Goal: Transaction & Acquisition: Purchase product/service

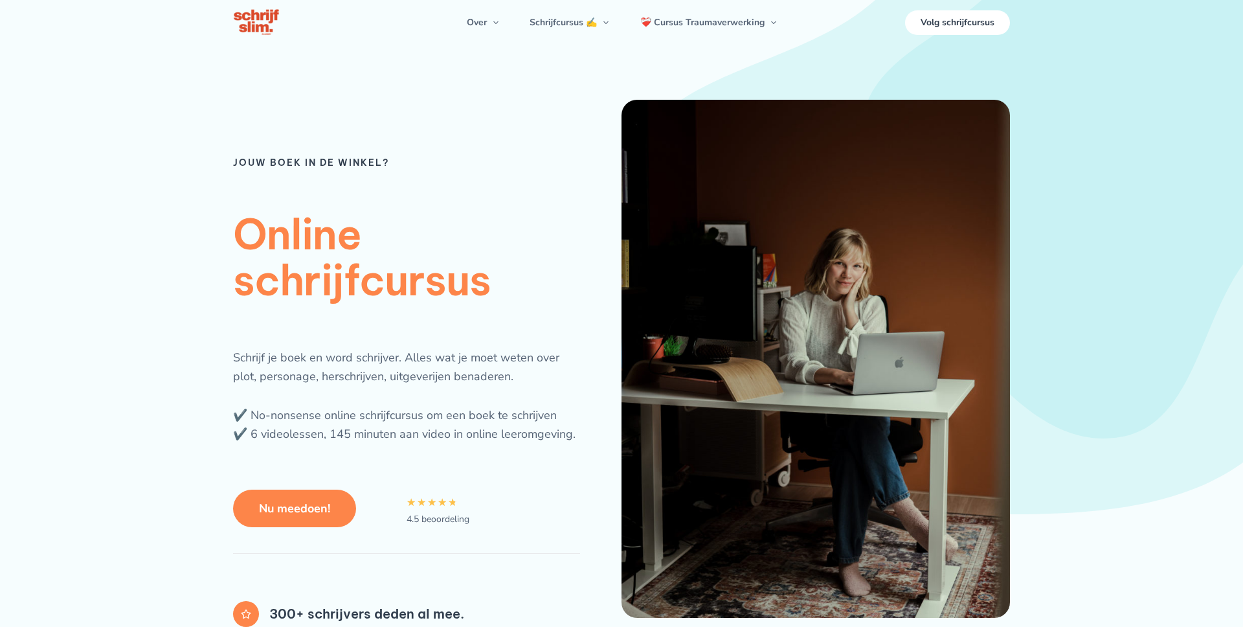
click at [293, 509] on span "Nu meedoen!" at bounding box center [294, 508] width 71 height 12
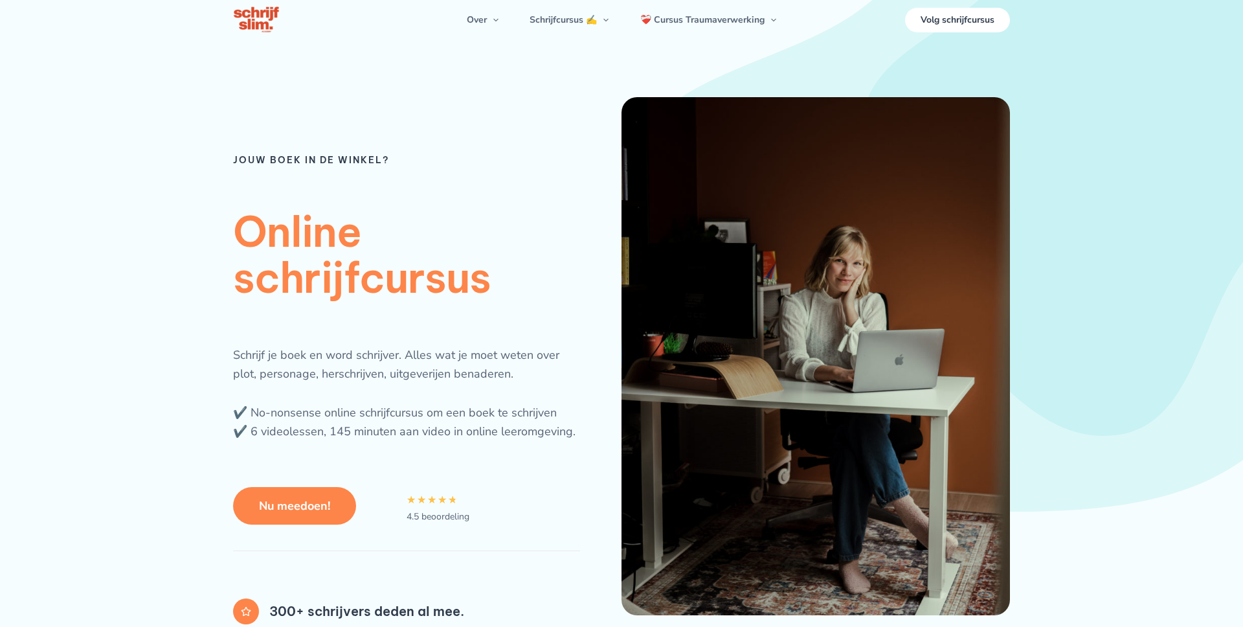
scroll to position [4, 0]
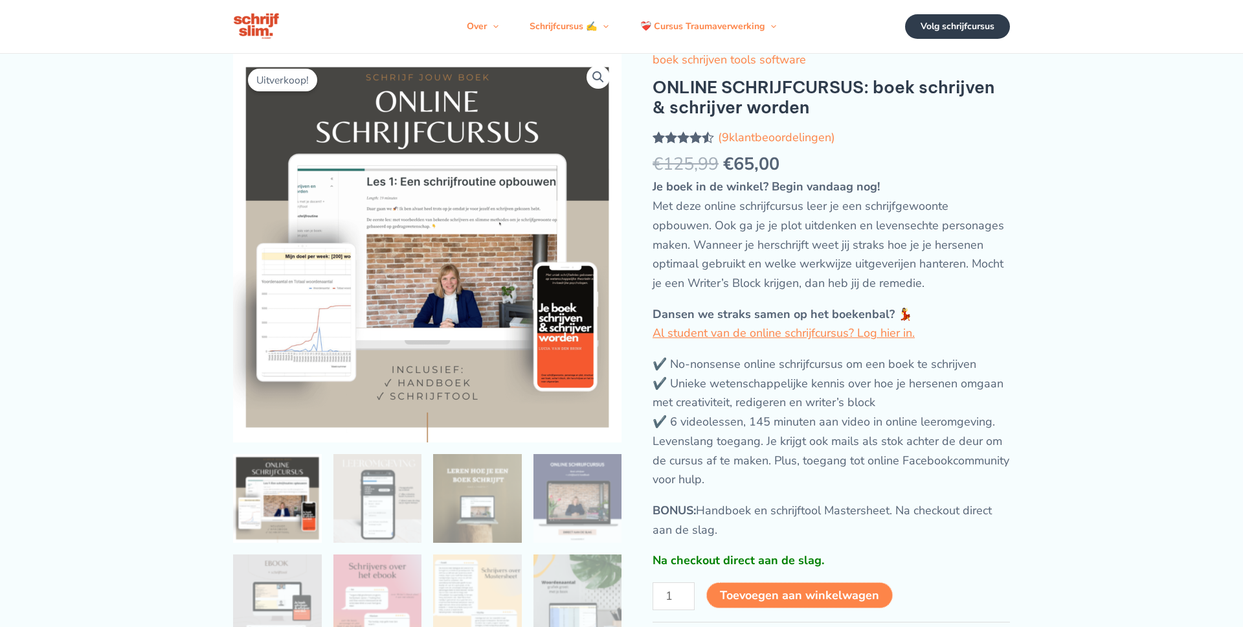
click at [808, 589] on button "Toevoegen aan winkelwagen" at bounding box center [799, 595] width 186 height 26
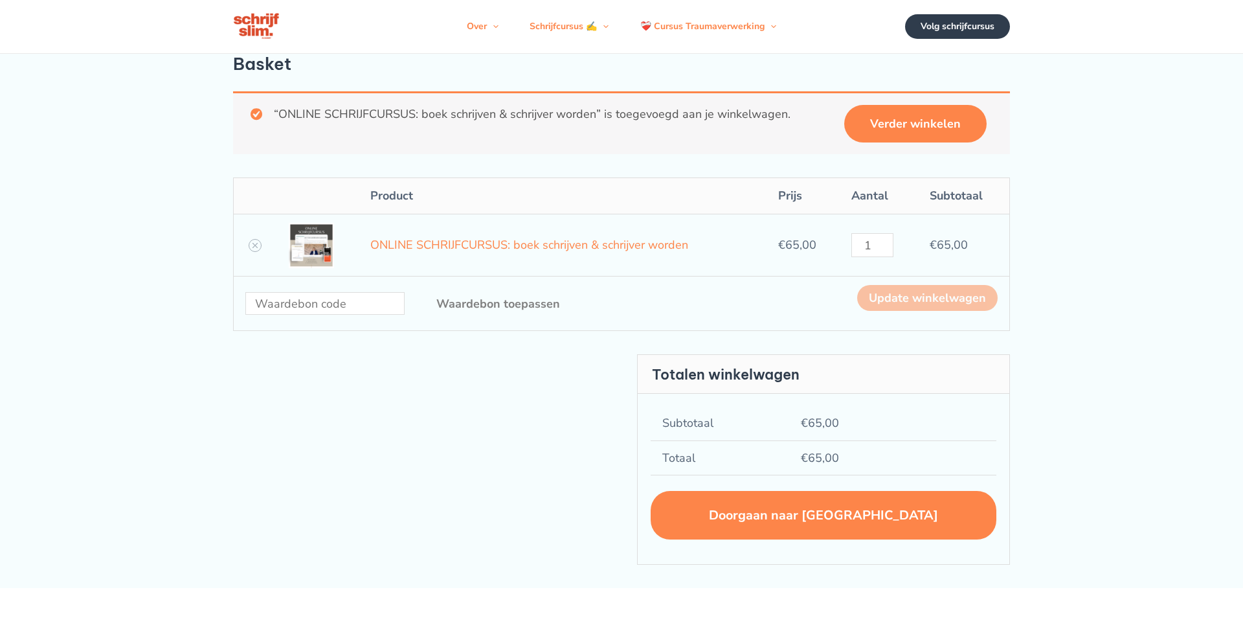
click at [298, 291] on div "Waardebon: Waardebon toepassen" at bounding box center [415, 304] width 340 height 38
click at [298, 296] on input "Waardebon:" at bounding box center [324, 303] width 159 height 23
type input "gratis"
click at [410, 285] on button "Waardebon toepassen" at bounding box center [497, 304] width 175 height 38
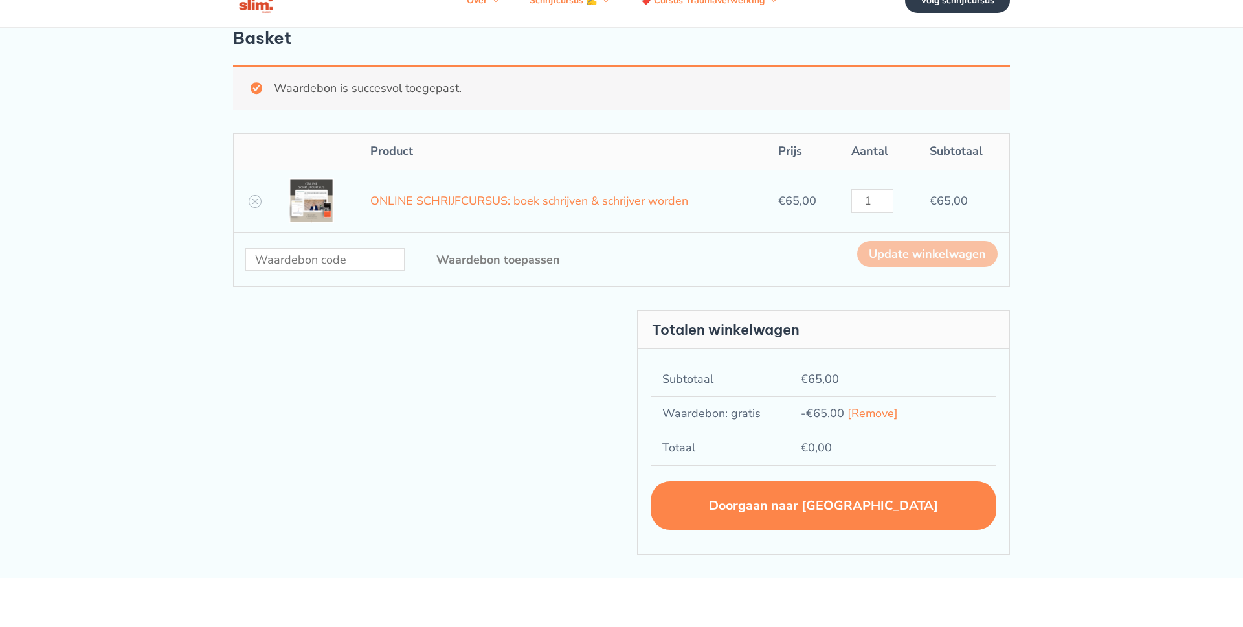
scroll to position [27, 0]
click at [858, 499] on link "Doorgaan naar [GEOGRAPHIC_DATA]" at bounding box center [824, 504] width 346 height 49
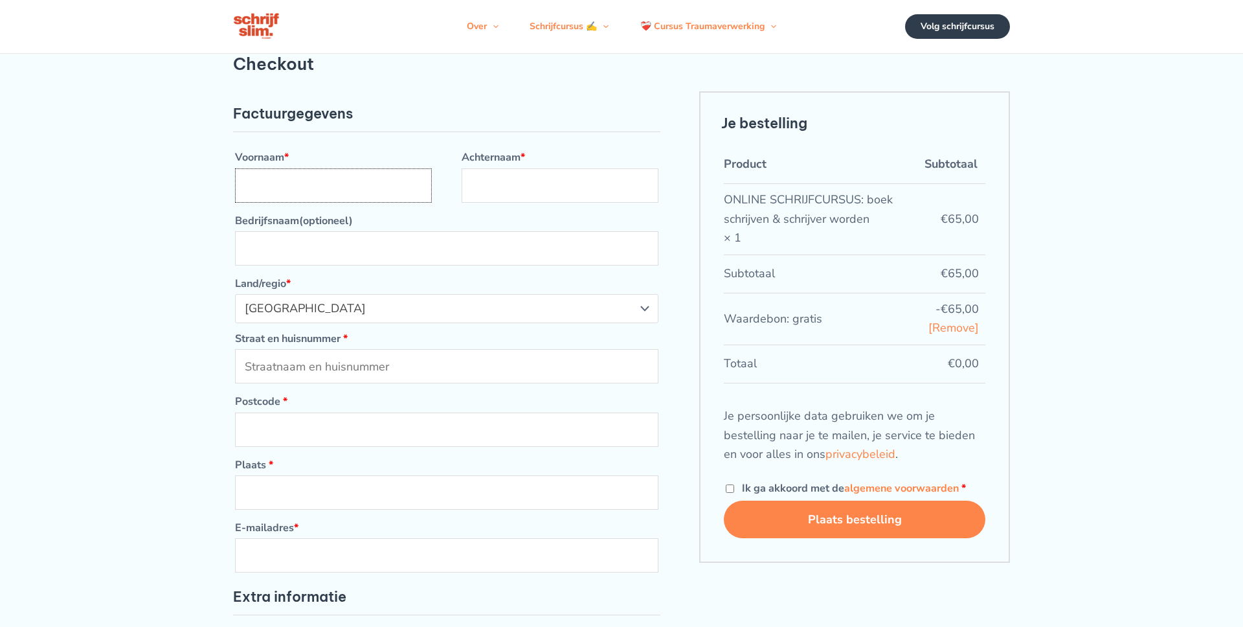
click at [384, 184] on input "Voornaam *" at bounding box center [333, 185] width 197 height 34
type input "lucia"
type input "test"
type input "coppersdelle 11"
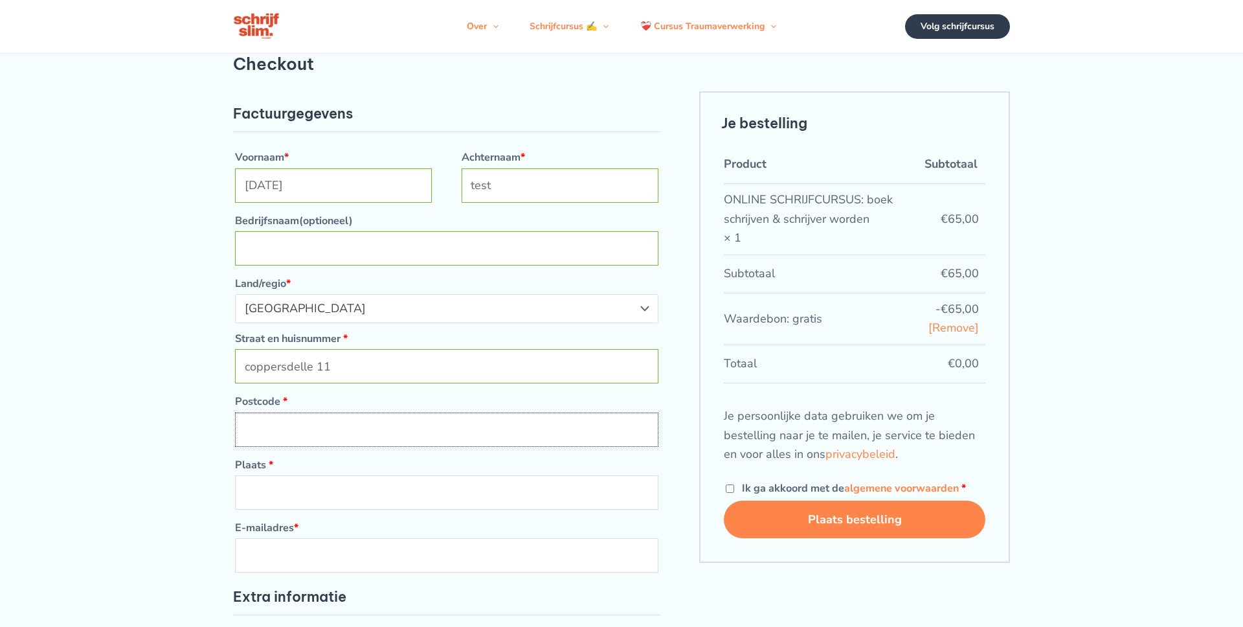
click at [257, 436] on input "Postcode *" at bounding box center [446, 429] width 423 height 34
type input "1755rb"
click at [284, 487] on input "Plaats *" at bounding box center [446, 492] width 423 height 34
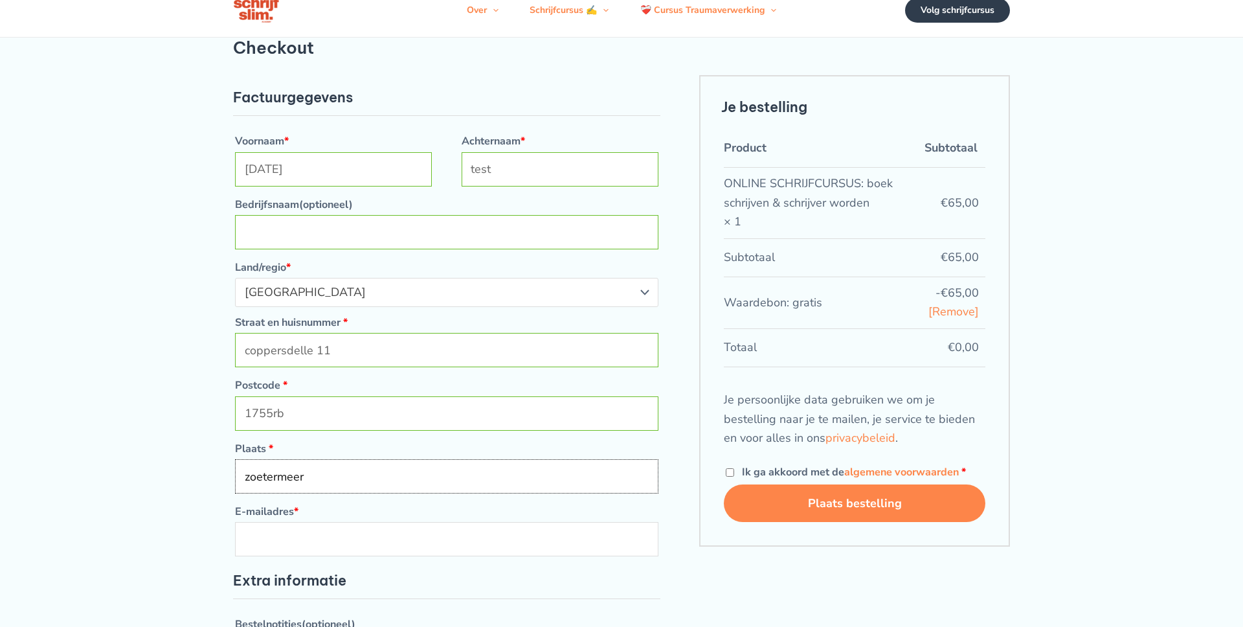
scroll to position [124, 0]
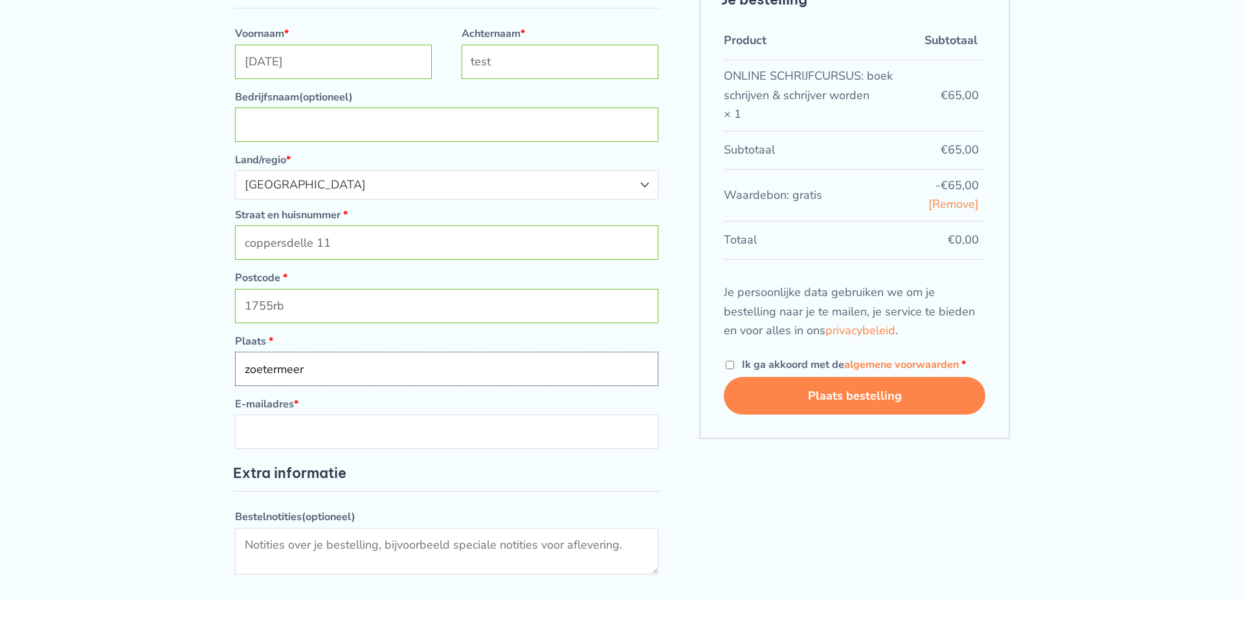
type input "zoetermeer"
click at [321, 412] on label "E-mailadres *" at bounding box center [446, 404] width 423 height 21
click at [321, 414] on input "E-mailadres *" at bounding box center [446, 431] width 423 height 34
type input "tools@increase-conversion-rate.com"
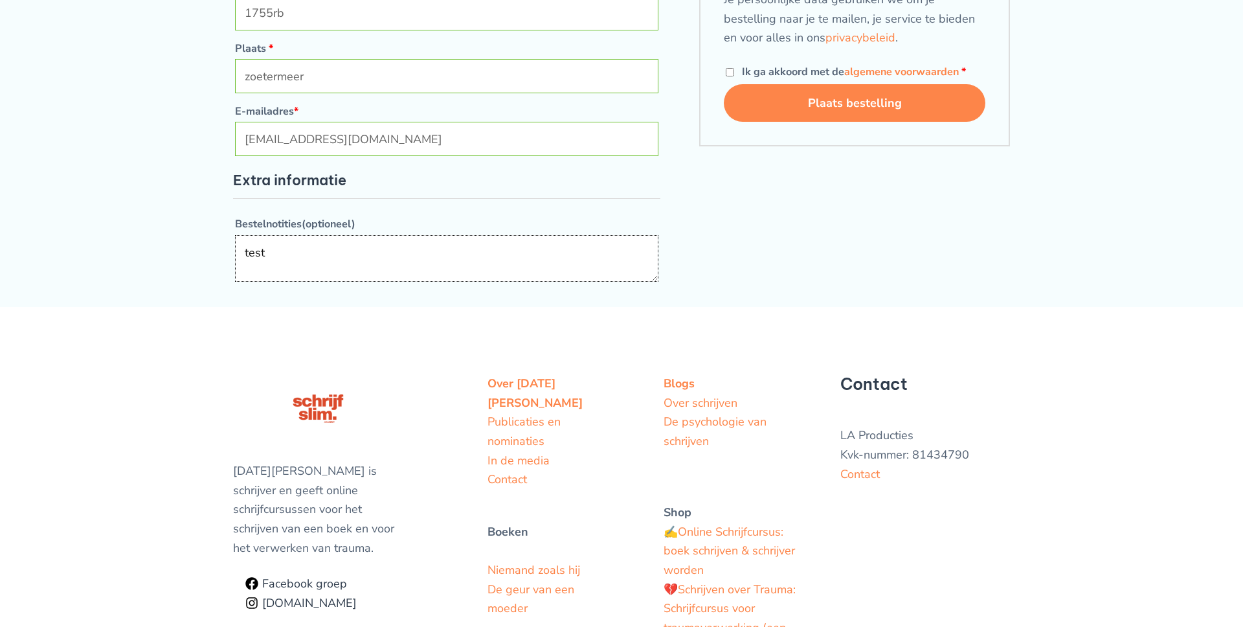
scroll to position [172, 0]
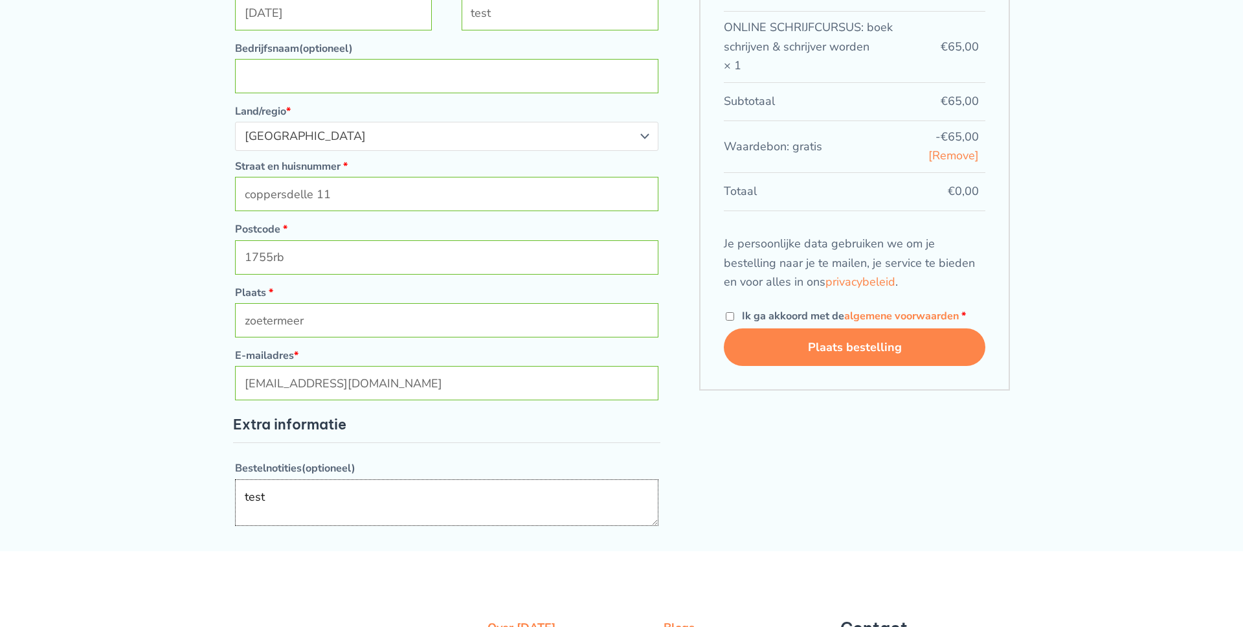
type textarea "test"
click at [732, 316] on input "Ik ga akkoord met de algemene voorwaarden *" at bounding box center [730, 316] width 8 height 8
checkbox input "true"
click at [813, 351] on button "Plaats bestelling" at bounding box center [854, 347] width 261 height 39
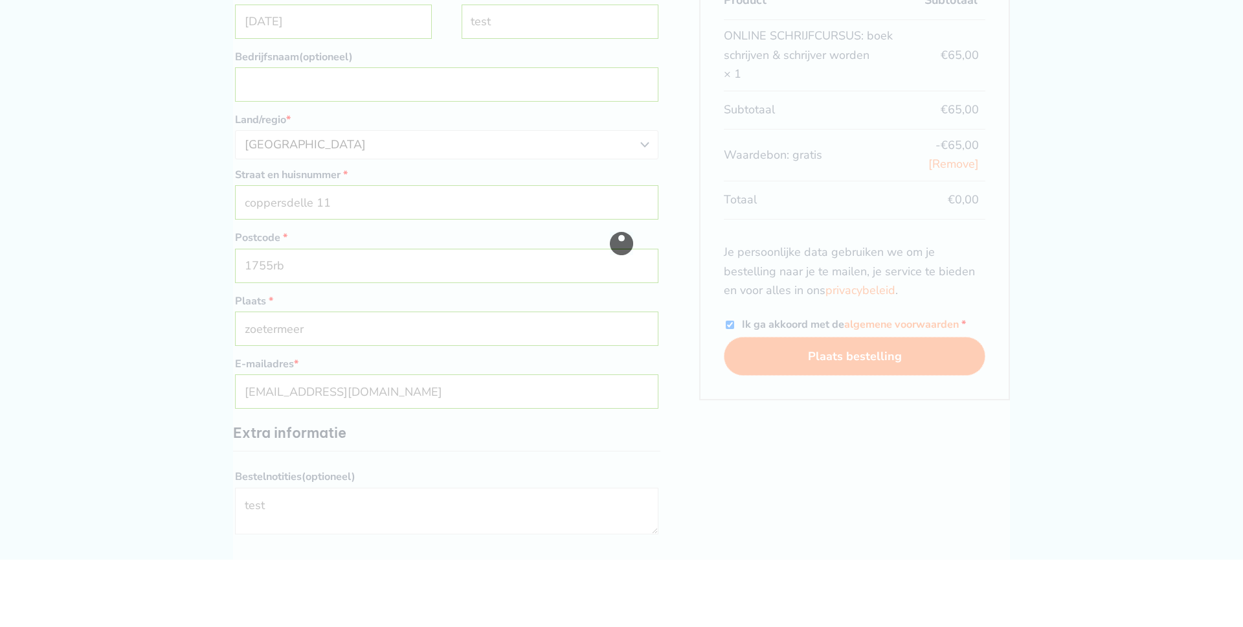
scroll to position [163, 0]
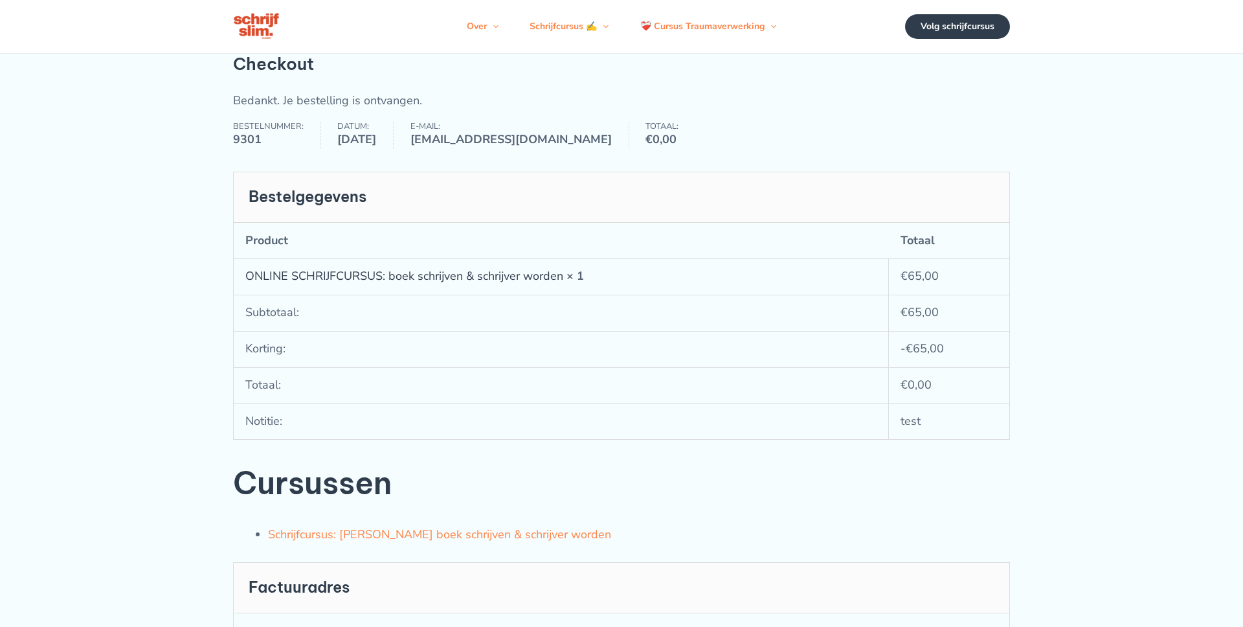
click at [493, 277] on link "ONLINE SCHRIJFCURSUS: boek schrijven & schrijver worden" at bounding box center [404, 276] width 318 height 16
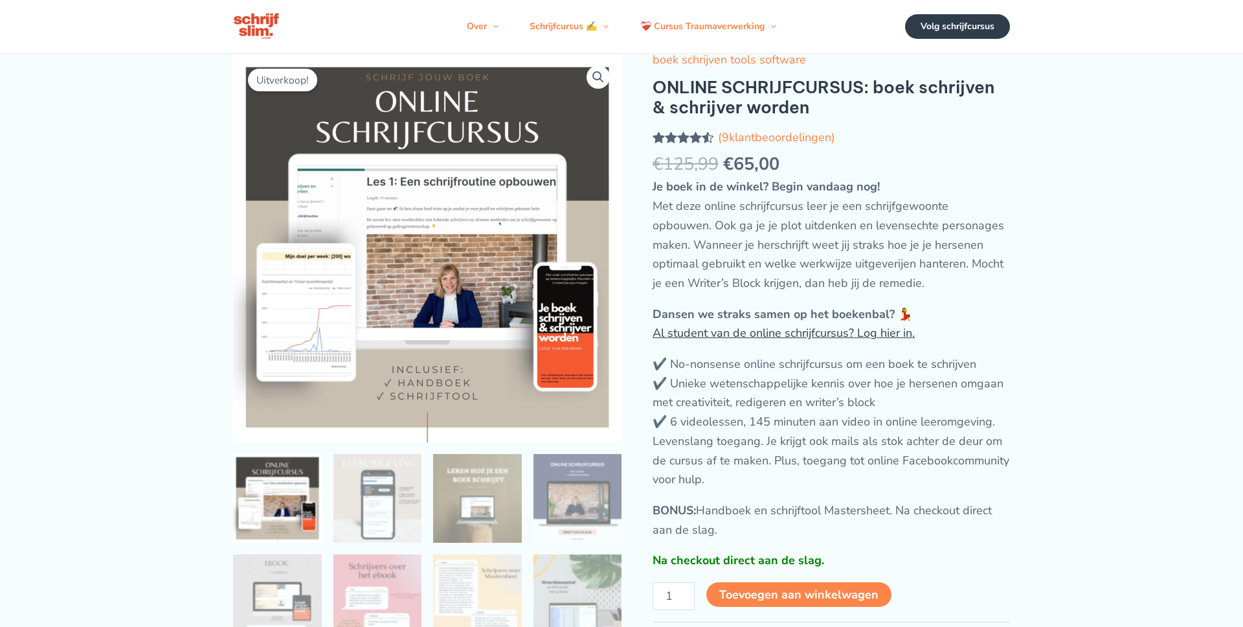
click at [742, 335] on link "Al student van de online schrijfcursus? Log hier in." at bounding box center [783, 333] width 262 height 16
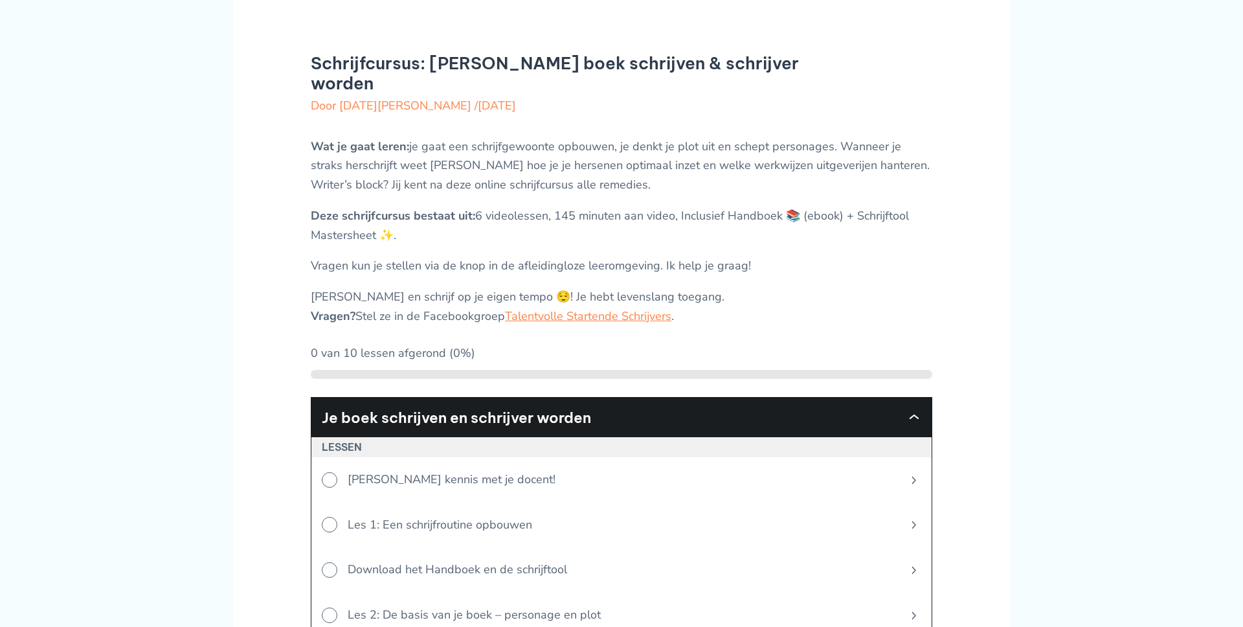
scroll to position [115, 0]
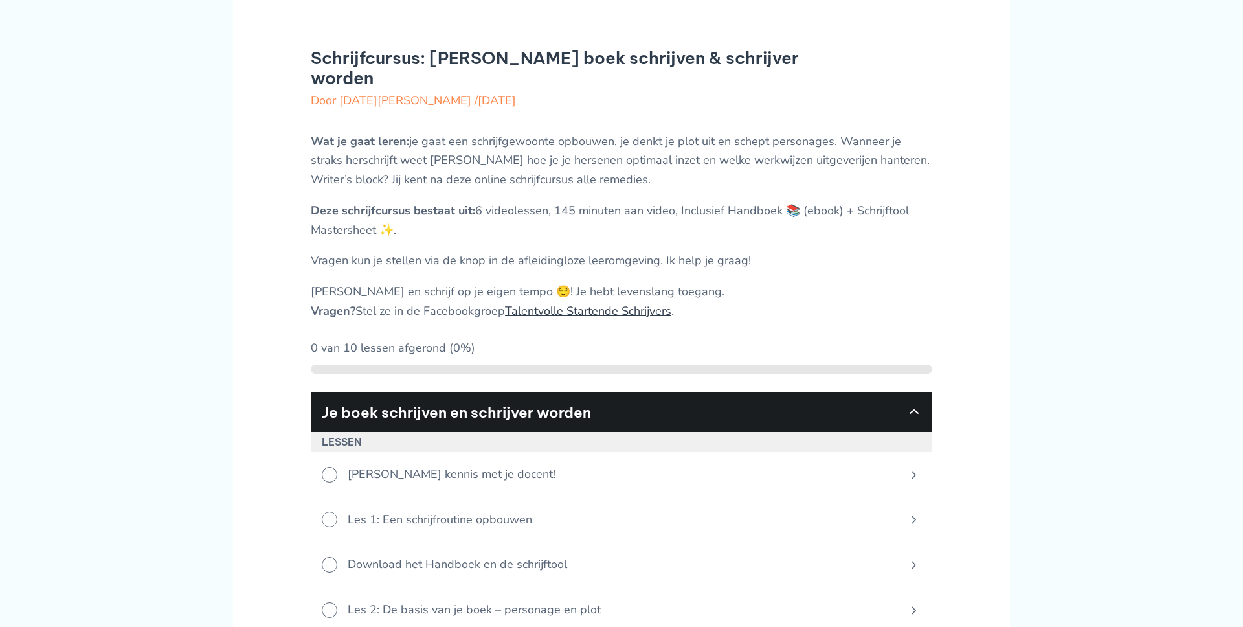
click at [569, 303] on link "Talentvolle Startende Schrijvers" at bounding box center [588, 311] width 166 height 16
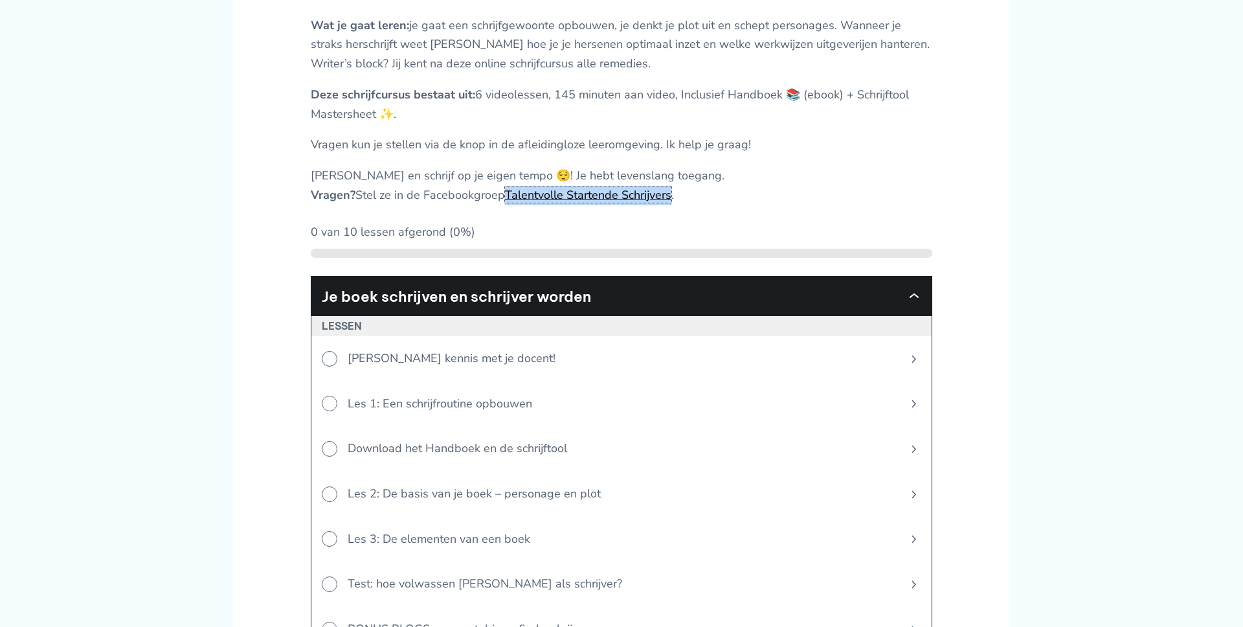
scroll to position [295, 0]
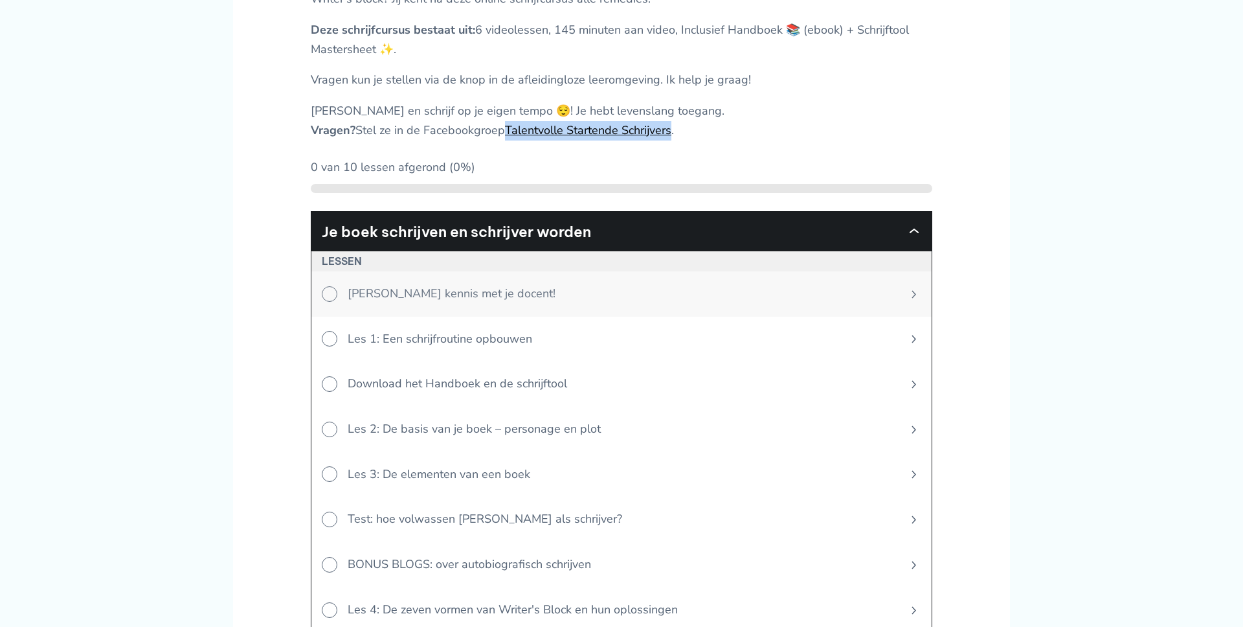
click at [539, 276] on span "[PERSON_NAME] kennis met je docent!" at bounding box center [616, 293] width 558 height 45
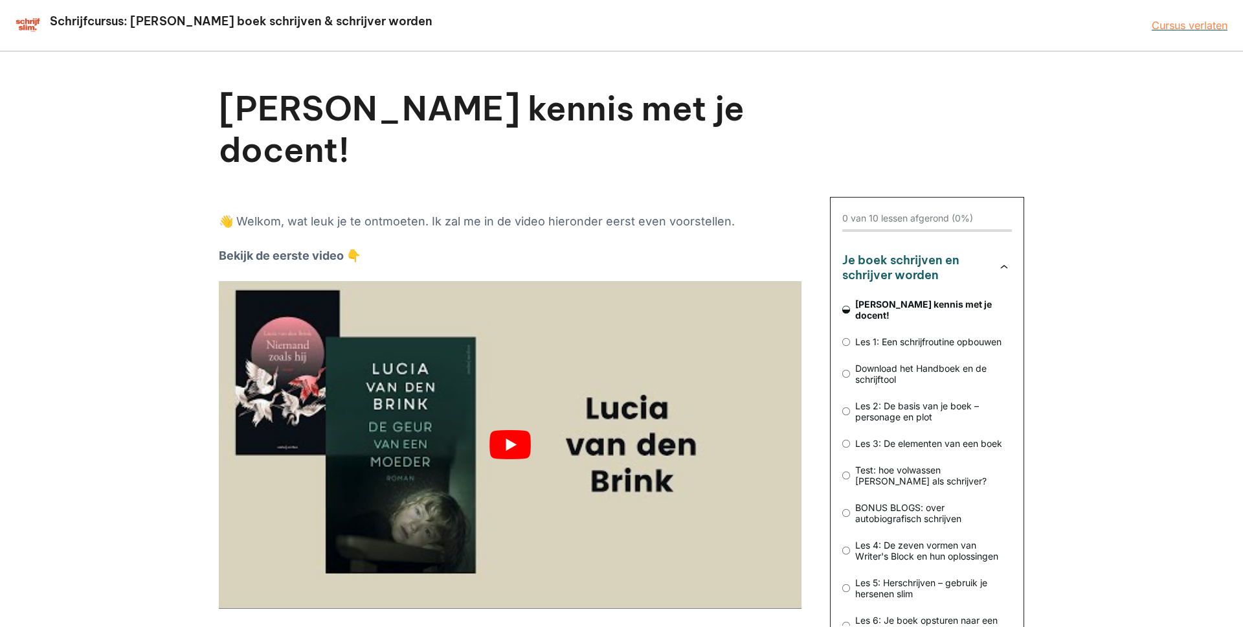
click at [531, 389] on button "play Youtube video" at bounding box center [510, 445] width 583 height 328
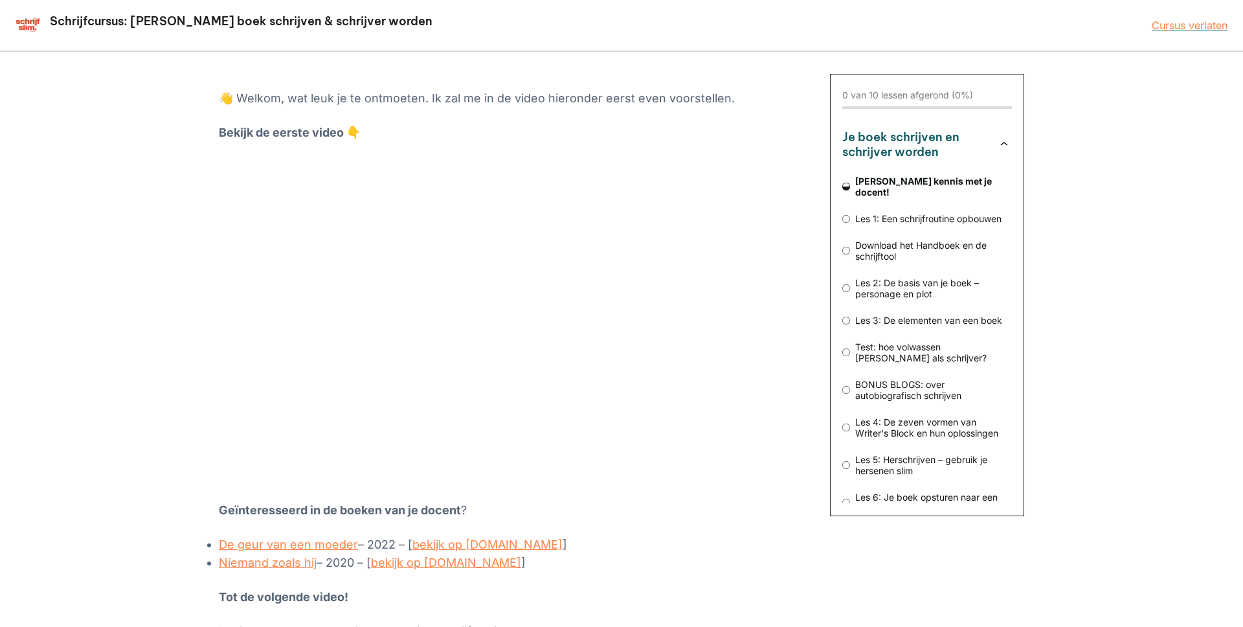
scroll to position [122, 0]
click at [907, 454] on span "Les 5: Herschrijven – gebruik je hersenen slim" at bounding box center [931, 465] width 162 height 22
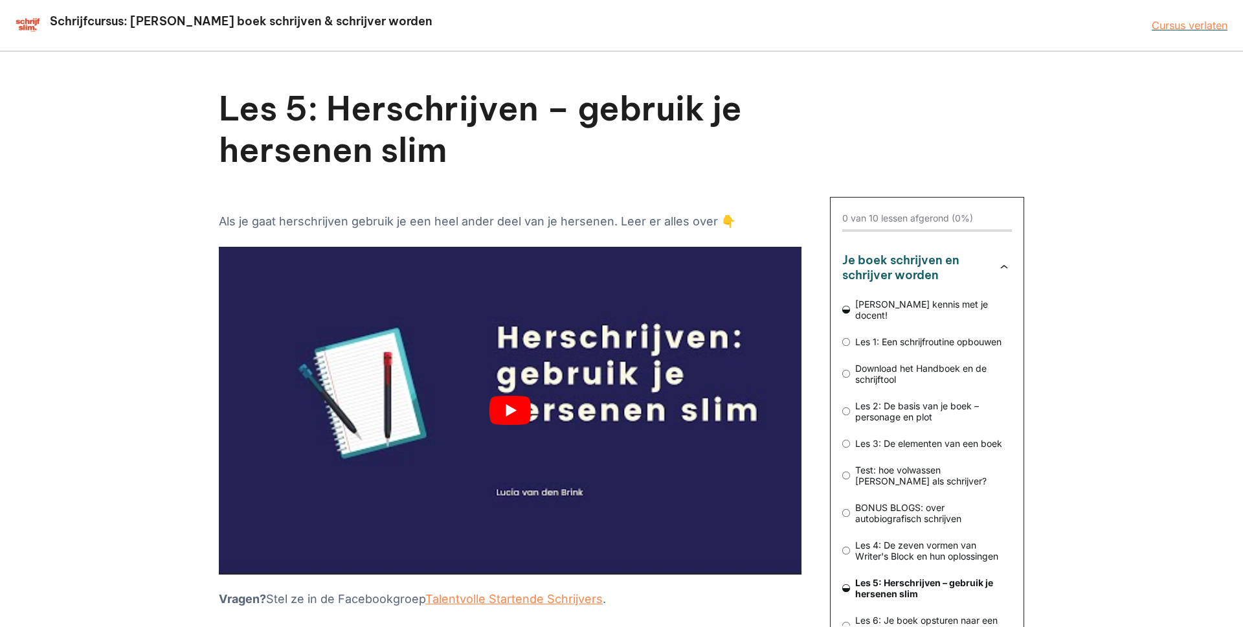
click at [489, 390] on button "play Youtube video" at bounding box center [510, 411] width 583 height 328
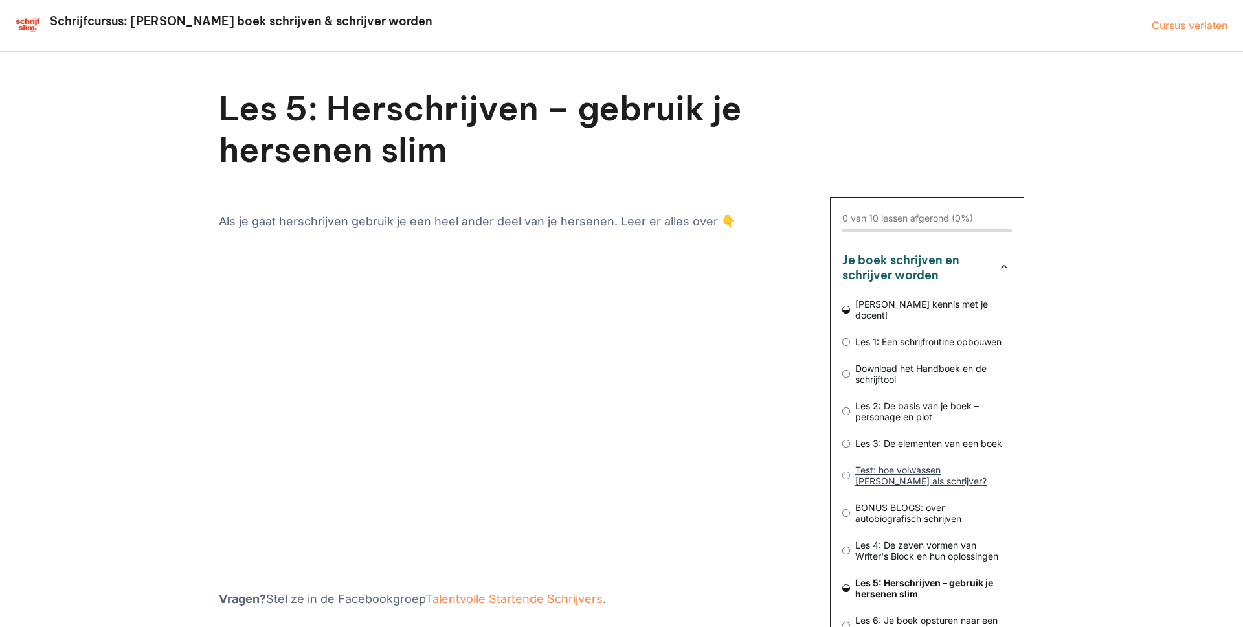
click at [896, 464] on span "Test: hoe volwassen [PERSON_NAME] als schrijver?" at bounding box center [931, 475] width 162 height 22
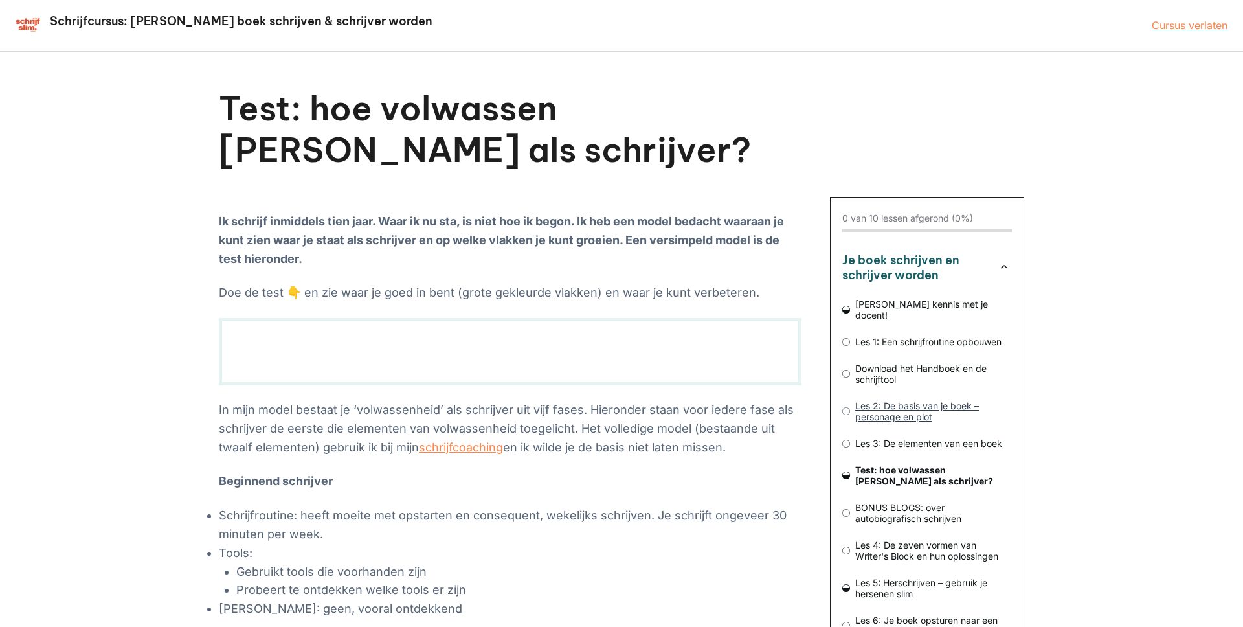
click at [918, 400] on span "Les 2: De basis van je boek – personage en plot" at bounding box center [931, 411] width 162 height 22
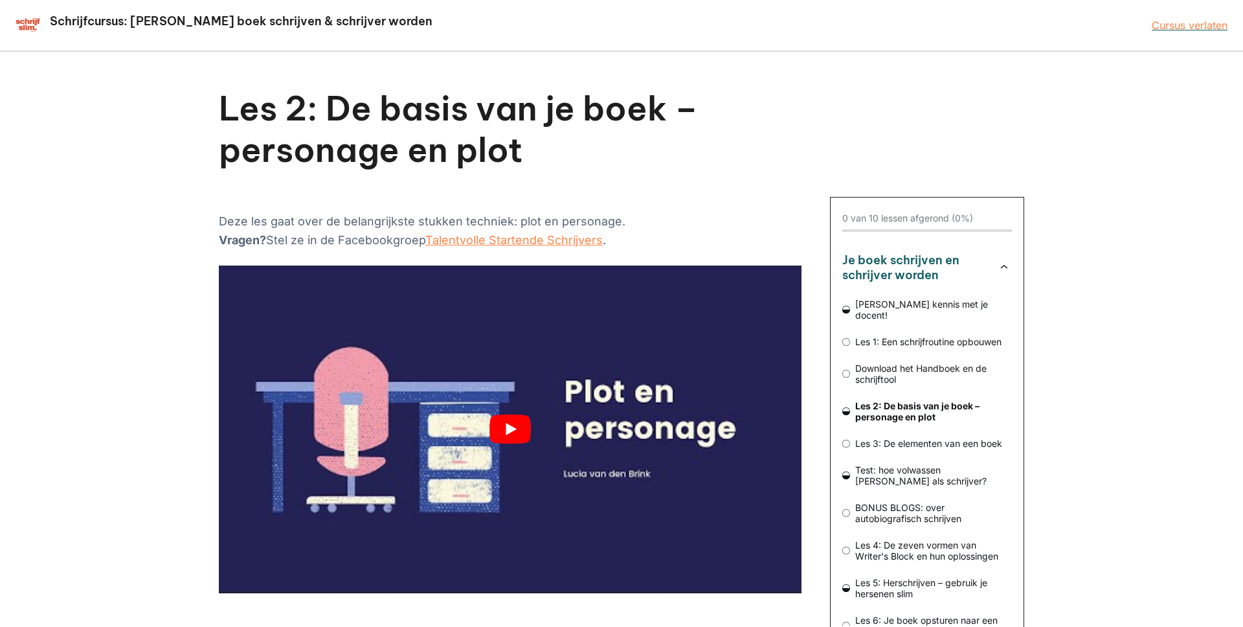
click at [540, 408] on button "play Youtube video" at bounding box center [510, 429] width 583 height 328
